Goal: Task Accomplishment & Management: Complete application form

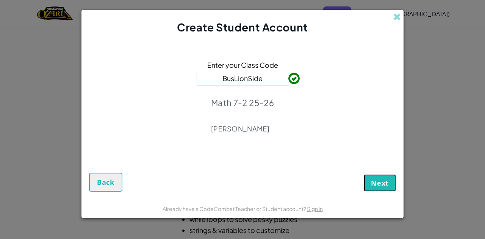
click at [380, 187] on span "Next" at bounding box center [380, 182] width 18 height 9
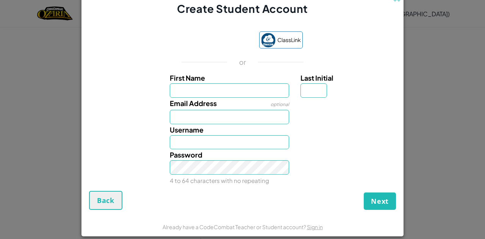
click at [251, 92] on input "First Name" at bounding box center [230, 90] width 120 height 14
type input "Santino"
click at [310, 91] on input "Last Initial" at bounding box center [313, 90] width 27 height 14
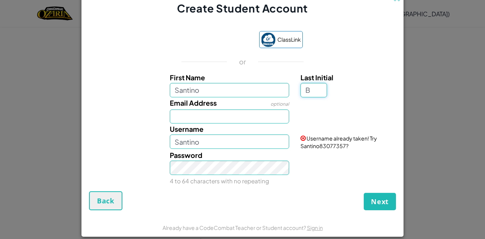
type input "B"
type input "SantinoB"
click at [240, 118] on input "Email Address" at bounding box center [230, 116] width 120 height 14
click at [390, 200] on button "Next" at bounding box center [380, 201] width 32 height 17
click at [364, 201] on button "Next" at bounding box center [380, 201] width 32 height 17
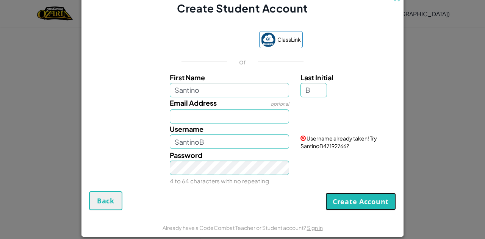
click at [335, 204] on button "Create Account" at bounding box center [360, 201] width 70 height 17
click at [348, 204] on button "Create Account" at bounding box center [360, 201] width 70 height 17
click at [341, 207] on button "Create Account" at bounding box center [360, 201] width 70 height 17
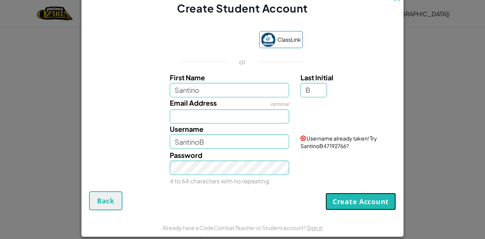
click at [341, 207] on button "Create Account" at bounding box center [360, 201] width 70 height 17
drag, startPoint x: 341, startPoint y: 207, endPoint x: 350, endPoint y: 178, distance: 31.0
click at [350, 178] on form "ClassLink or First Name [PERSON_NAME] Last Initial B Email Address optional Use…" at bounding box center [242, 117] width 322 height 202
click at [349, 202] on button "Create Account" at bounding box center [360, 201] width 70 height 17
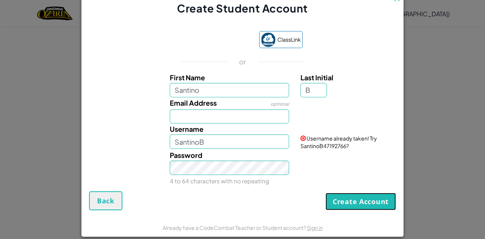
click at [349, 203] on button "Create Account" at bounding box center [360, 201] width 70 height 17
click at [382, 210] on form "ClassLink or First Name [PERSON_NAME] Last Initial B Email Address optional Use…" at bounding box center [242, 117] width 322 height 202
click at [383, 206] on button "Create Account" at bounding box center [360, 201] width 70 height 17
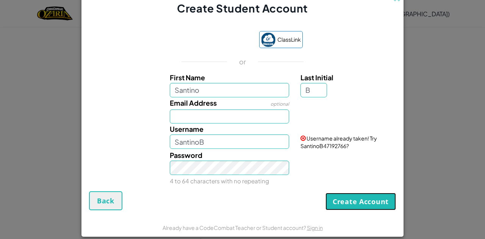
click at [383, 206] on button "Create Account" at bounding box center [360, 201] width 70 height 17
click at [381, 214] on form "ClassLink or First Name [PERSON_NAME] Last Initial B Email Address optional Use…" at bounding box center [242, 117] width 322 height 202
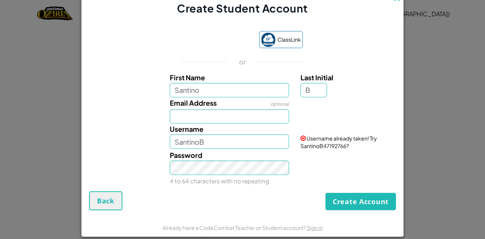
click at [381, 214] on form "ClassLink or First Name [PERSON_NAME] Last Initial B Email Address optional Use…" at bounding box center [242, 117] width 322 height 202
click at [385, 200] on button "Create Account" at bounding box center [360, 201] width 70 height 17
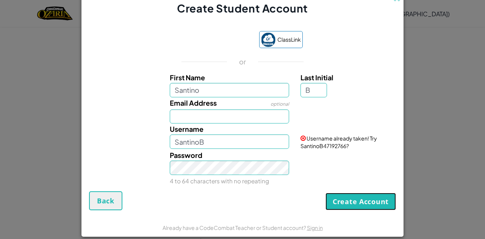
click at [385, 200] on button "Create Account" at bounding box center [360, 201] width 70 height 17
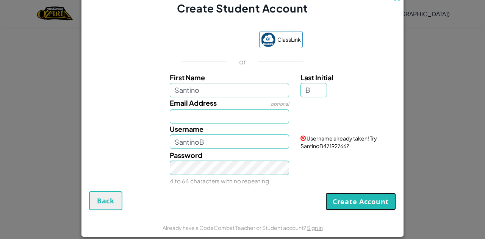
click at [385, 200] on button "Create Account" at bounding box center [360, 201] width 70 height 17
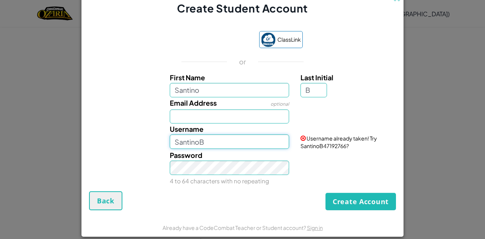
click at [219, 145] on input "SantinoB" at bounding box center [230, 141] width 120 height 14
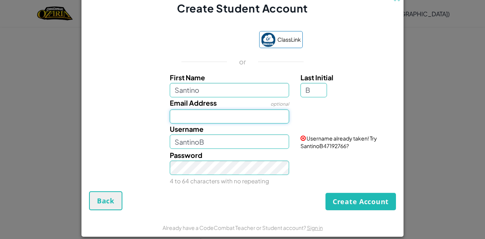
click at [227, 114] on input "Email Address" at bounding box center [230, 116] width 120 height 14
type input "S"
